Goal: Information Seeking & Learning: Learn about a topic

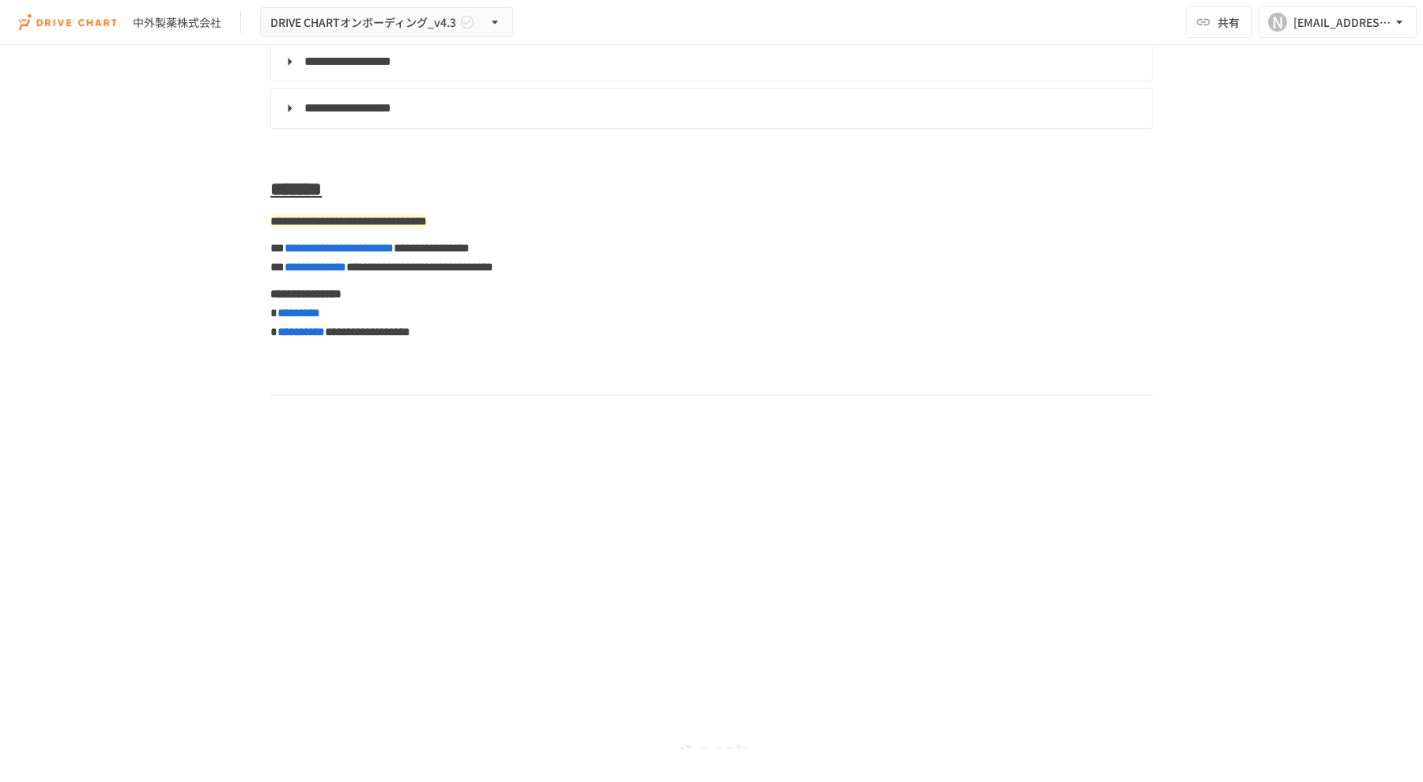
scroll to position [7355, 0]
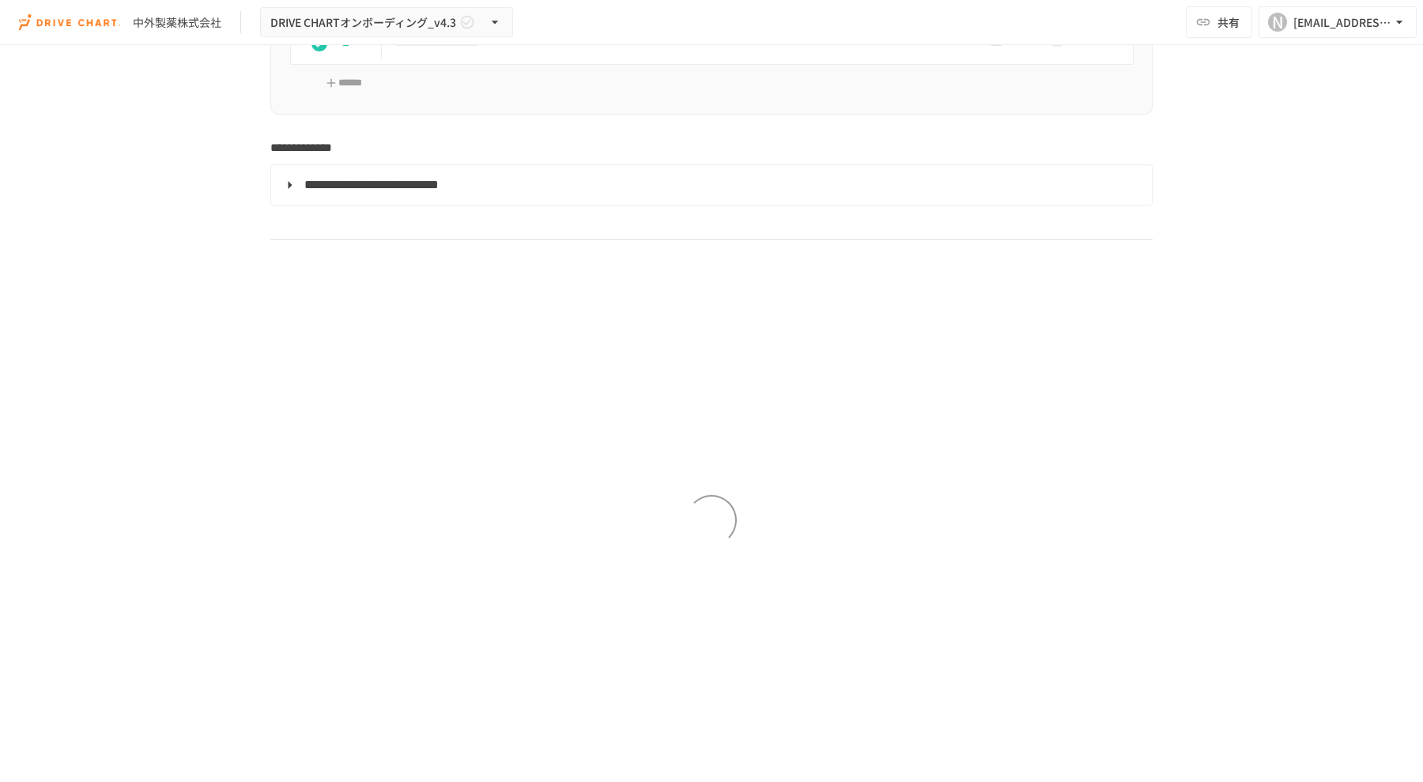
scroll to position [7750, 0]
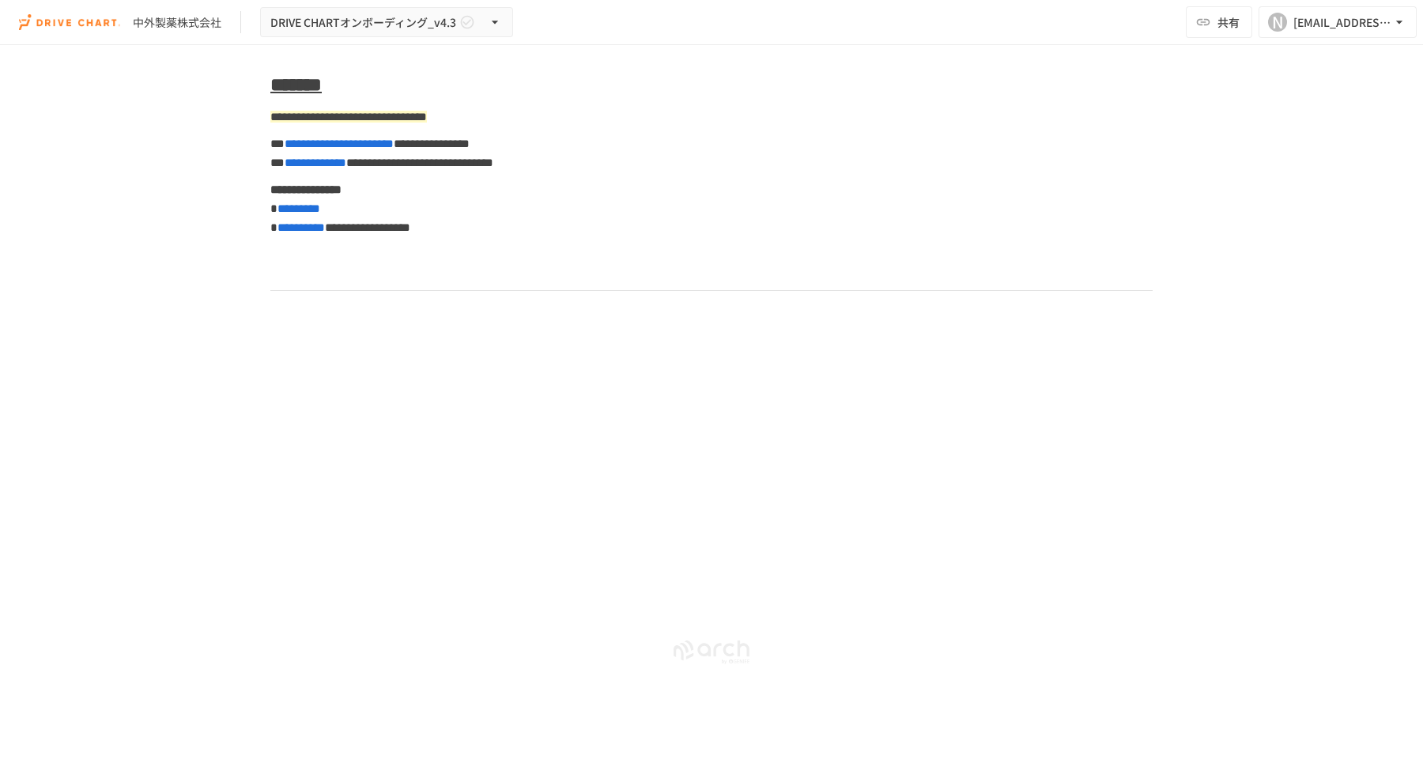
scroll to position [7750, 0]
